Goal: Task Accomplishment & Management: Manage account settings

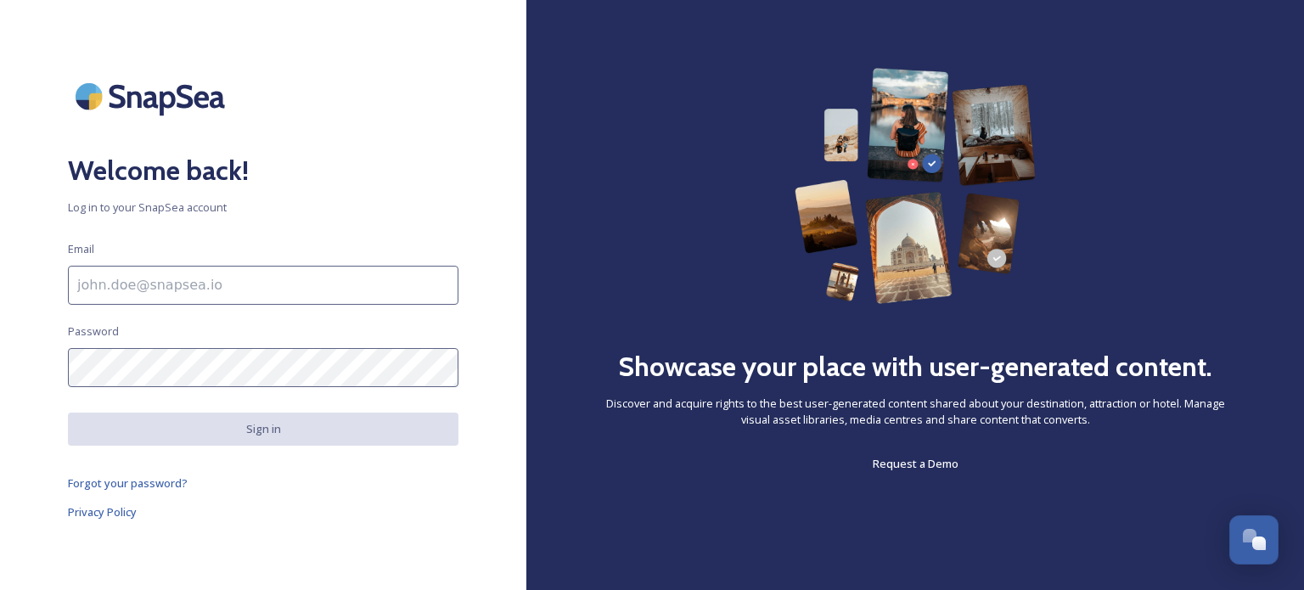
click at [315, 284] on input at bounding box center [263, 285] width 391 height 39
type input "[EMAIL_ADDRESS][DOMAIN_NAME]"
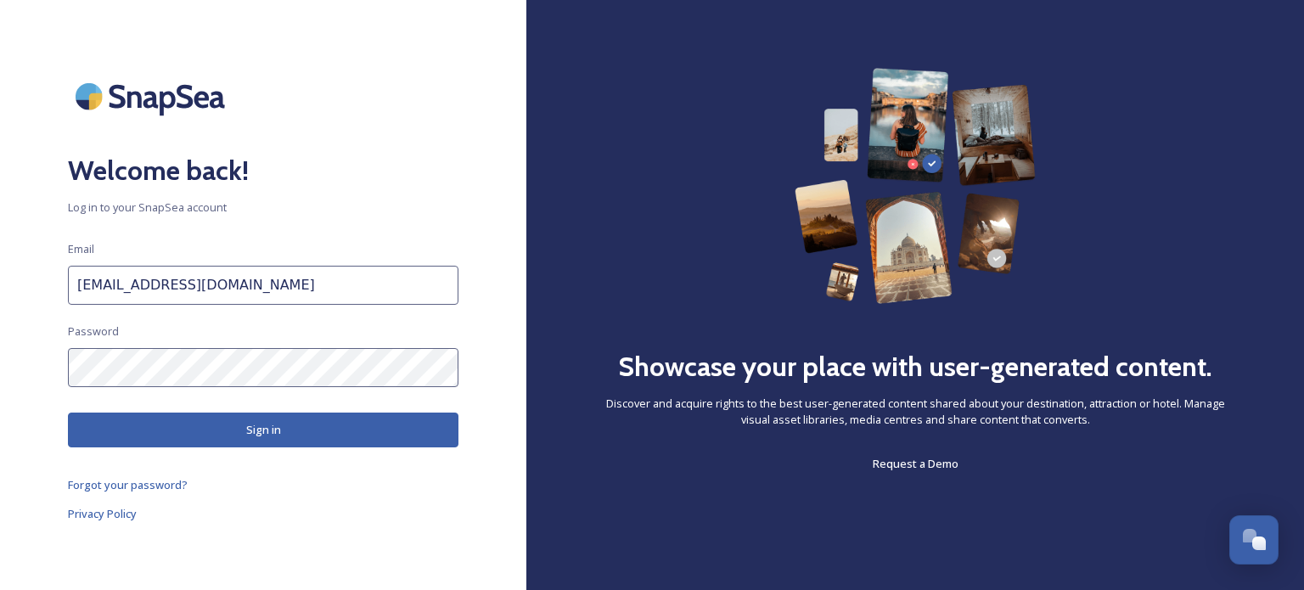
click at [202, 435] on button "Sign in" at bounding box center [263, 430] width 391 height 35
click at [301, 431] on button "Sign in" at bounding box center [263, 430] width 391 height 35
click at [239, 434] on button "Sign in" at bounding box center [263, 430] width 391 height 35
click at [284, 423] on button "Sign in" at bounding box center [263, 430] width 391 height 35
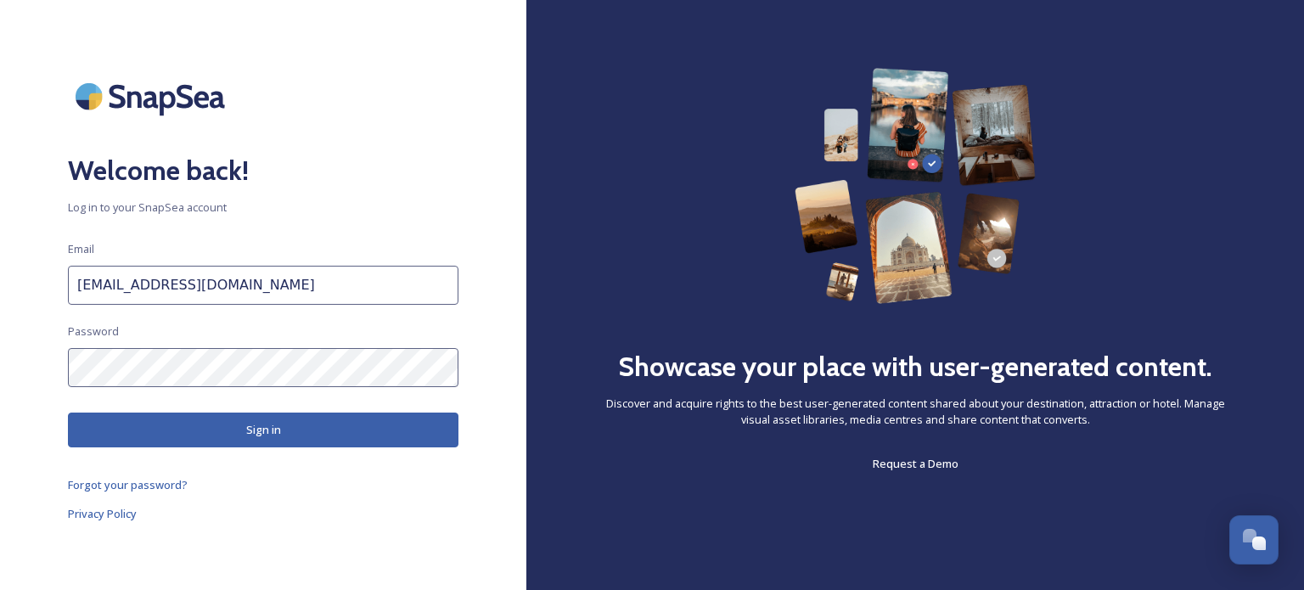
click at [284, 423] on button "Sign in" at bounding box center [263, 430] width 391 height 35
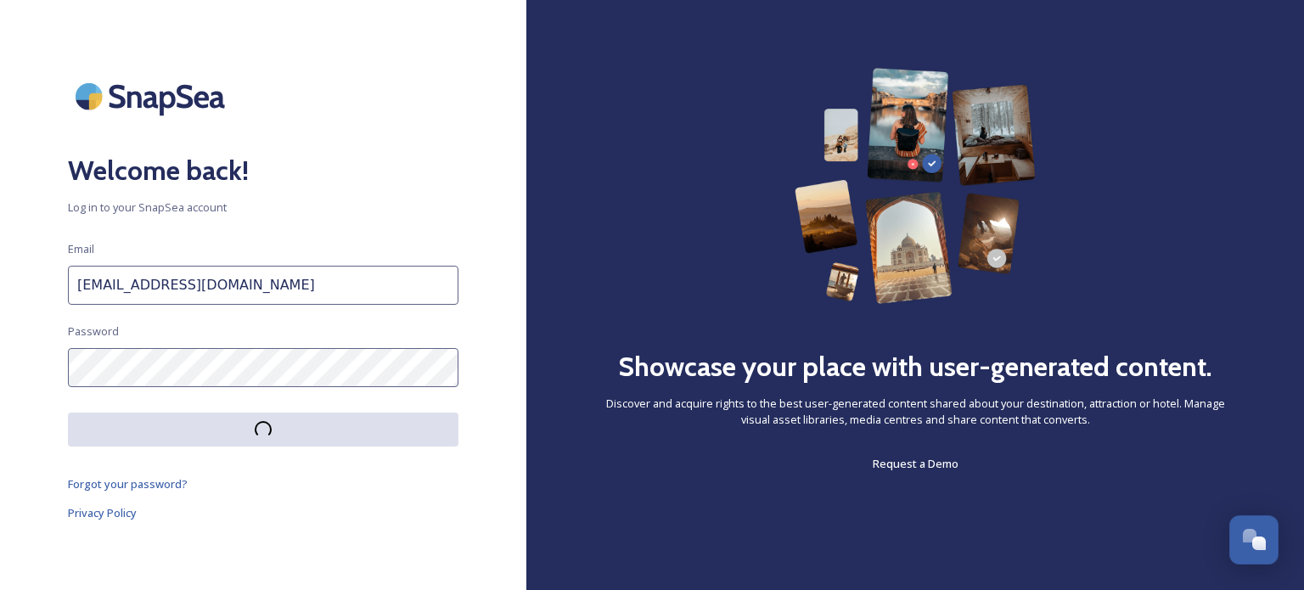
click at [284, 423] on button at bounding box center [263, 430] width 391 height 34
click at [215, 276] on input at bounding box center [263, 285] width 391 height 39
type input "[EMAIL_ADDRESS][DOMAIN_NAME]"
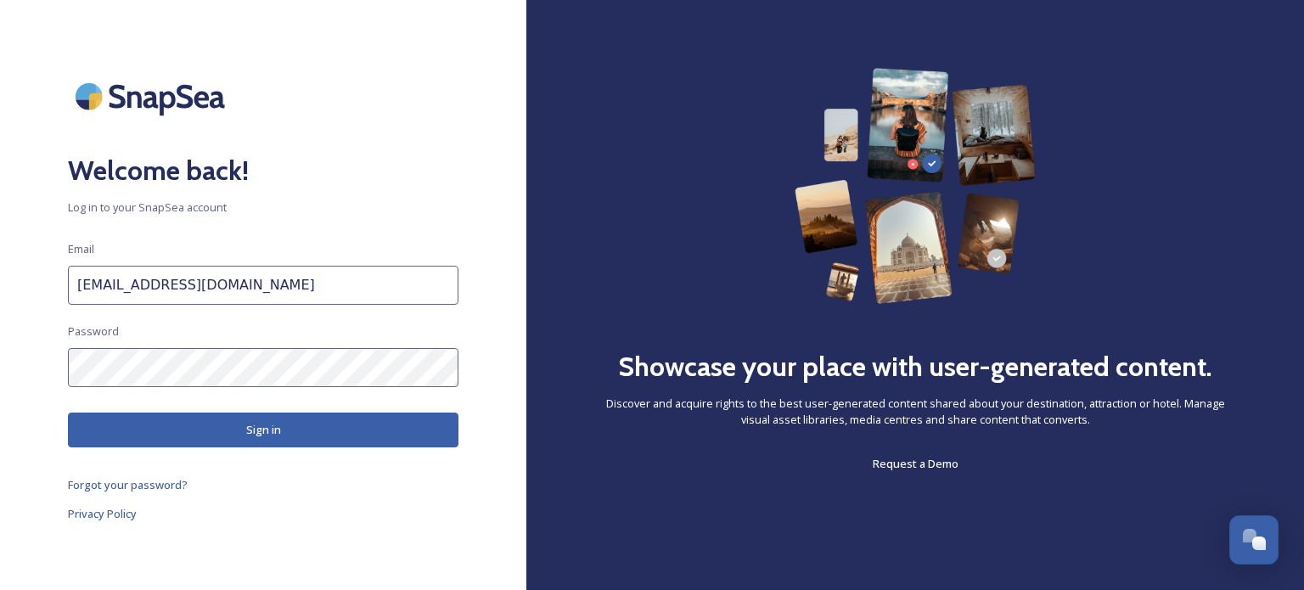
click at [213, 425] on button "Sign in" at bounding box center [263, 430] width 391 height 35
